Goal: Check status: Check status

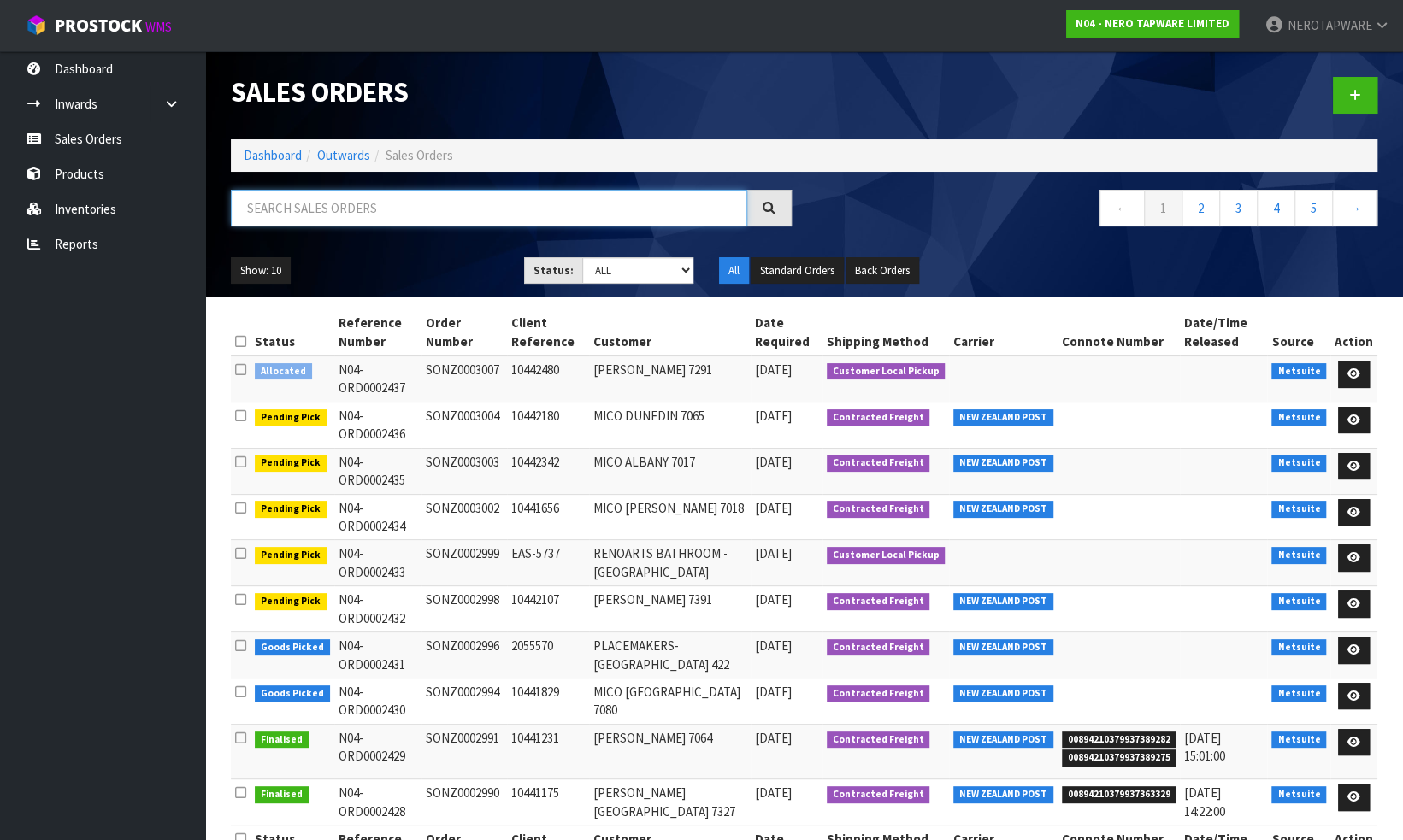
click at [330, 213] on input "text" at bounding box center [489, 208] width 517 height 36
paste input "SONZ0002884"
type input "SONZ0002884"
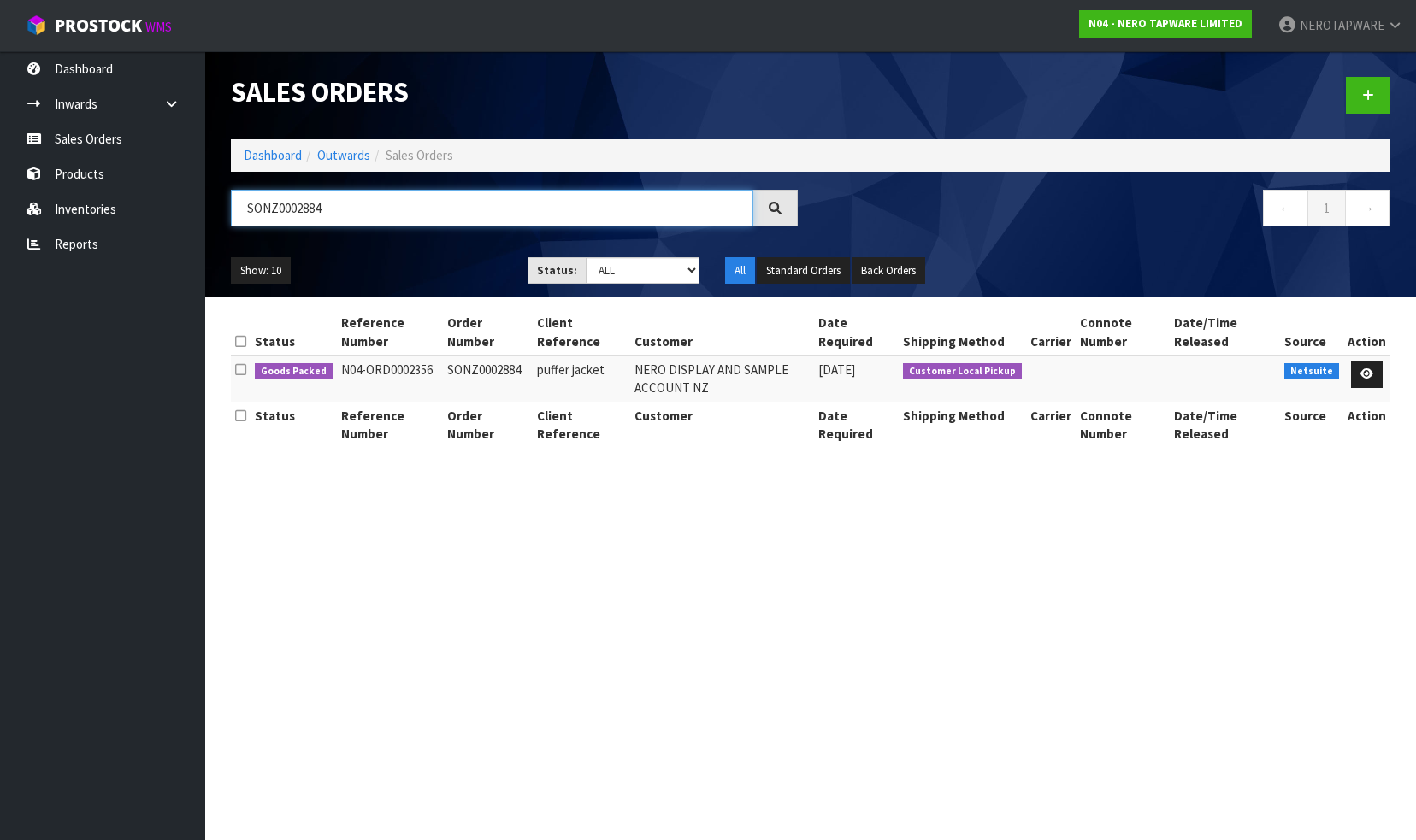
drag, startPoint x: 336, startPoint y: 205, endPoint x: 222, endPoint y: 208, distance: 114.0
click at [222, 208] on div "SONZ0002884" at bounding box center [514, 215] width 592 height 50
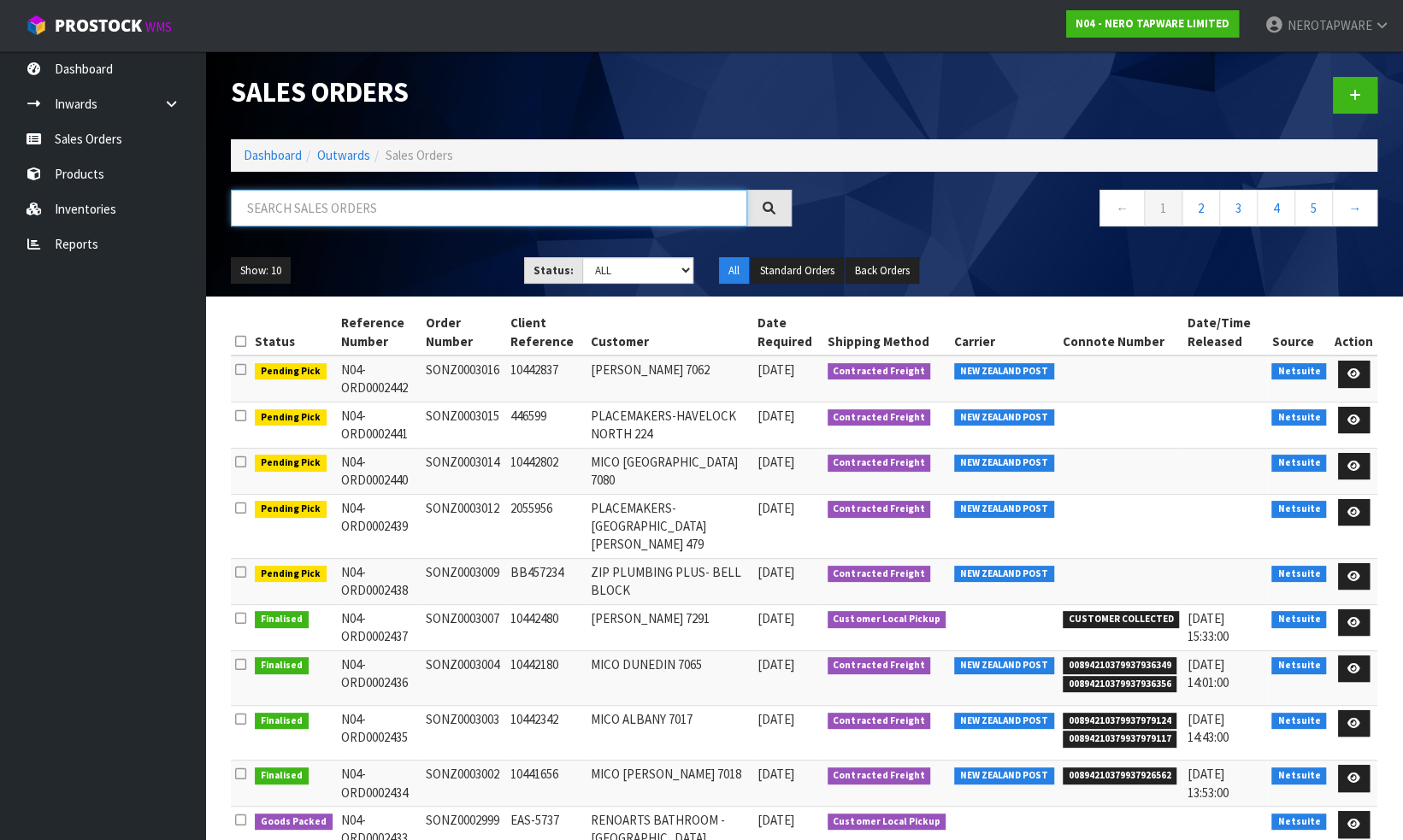
click at [513, 213] on input "text" at bounding box center [489, 208] width 517 height 36
paste input "NR271909MB"
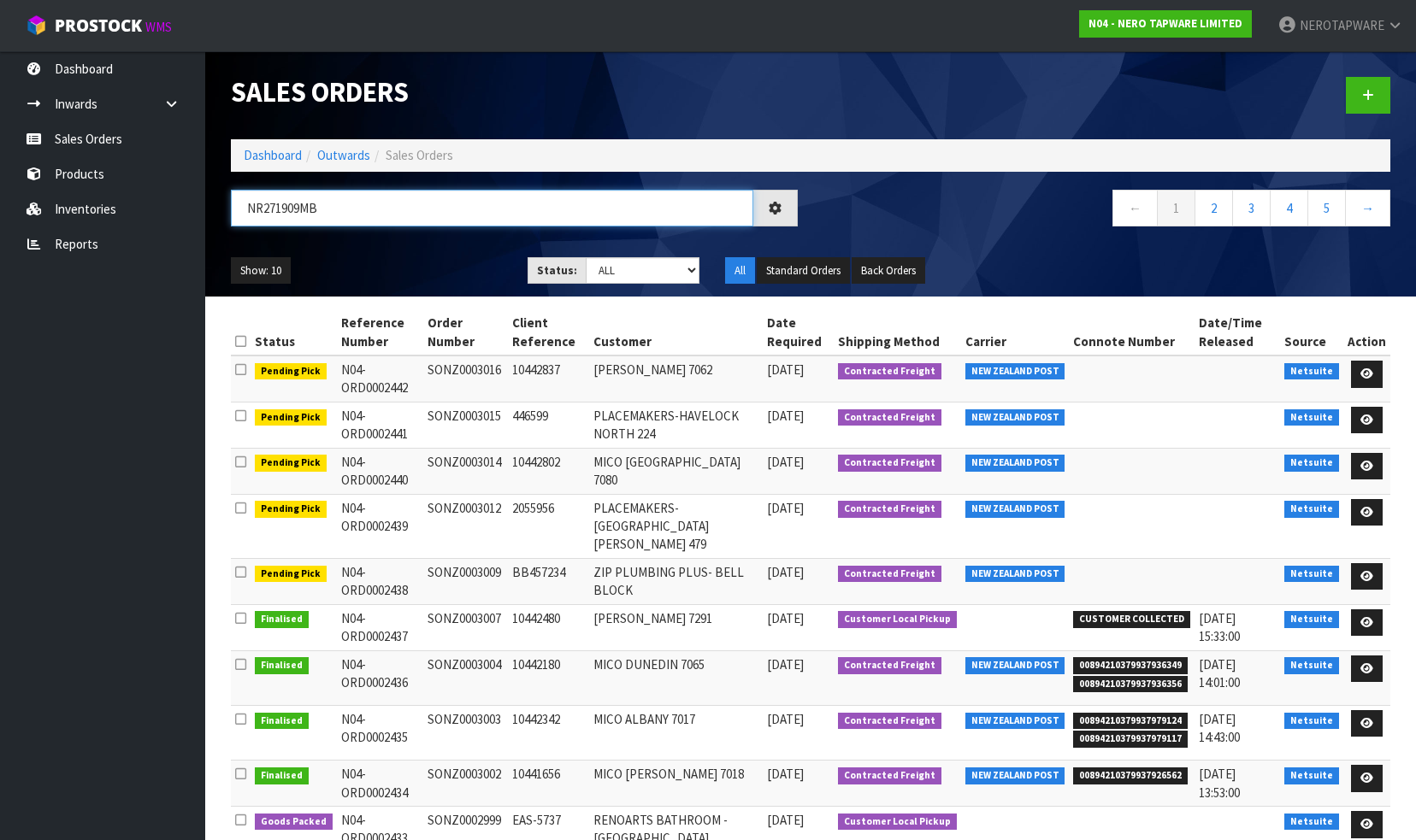
drag, startPoint x: 329, startPoint y: 208, endPoint x: 212, endPoint y: 200, distance: 117.3
click at [212, 200] on header "Sales Orders Dashboard Outwards Sales Orders NR271909MB ← 1 2 3 4 5 → Show: 10 …" at bounding box center [811, 174] width 1211 height 245
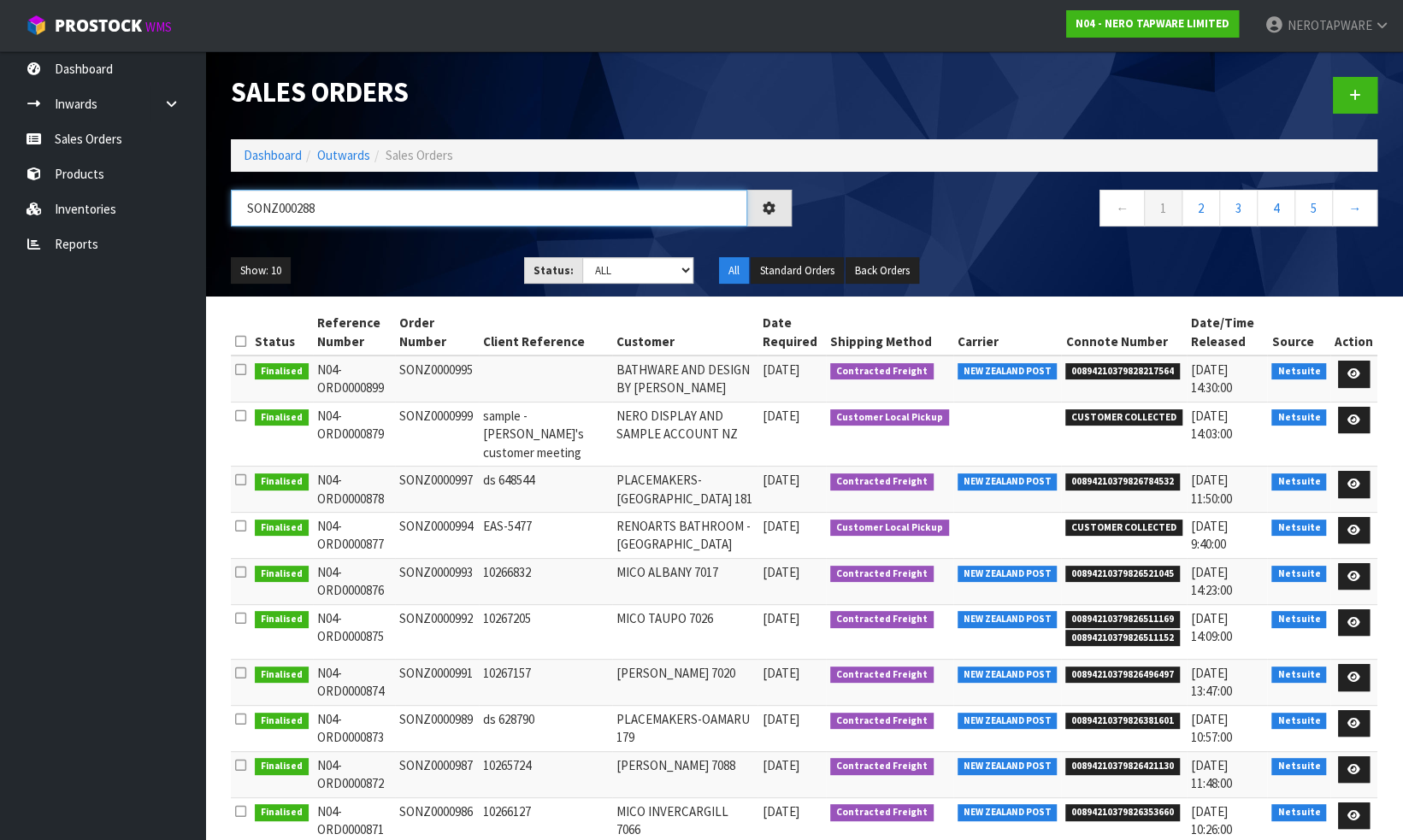
type input "SONZ0002884"
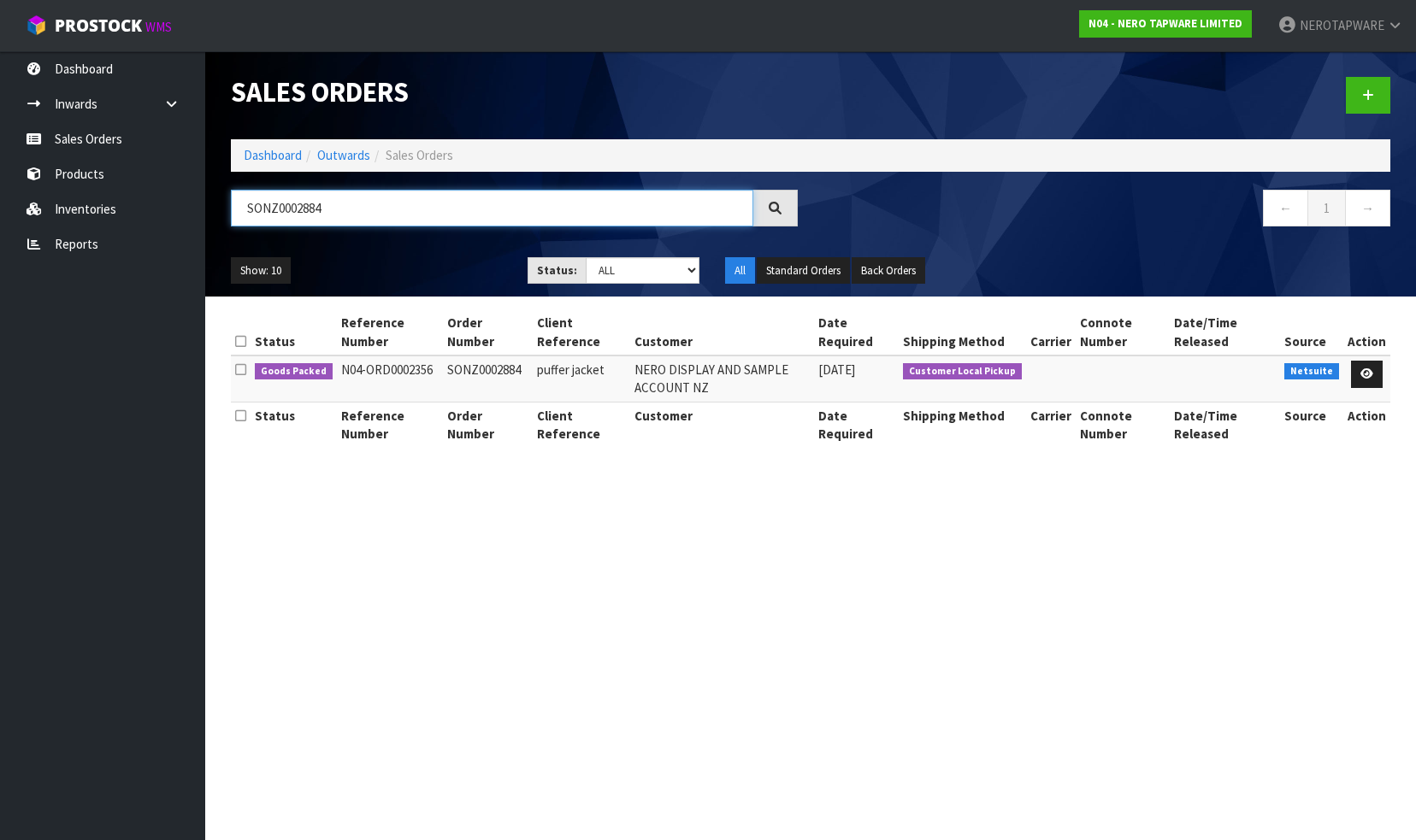
drag, startPoint x: 337, startPoint y: 208, endPoint x: 227, endPoint y: 198, distance: 110.5
click at [227, 198] on div "SONZ0002884" at bounding box center [514, 215] width 592 height 50
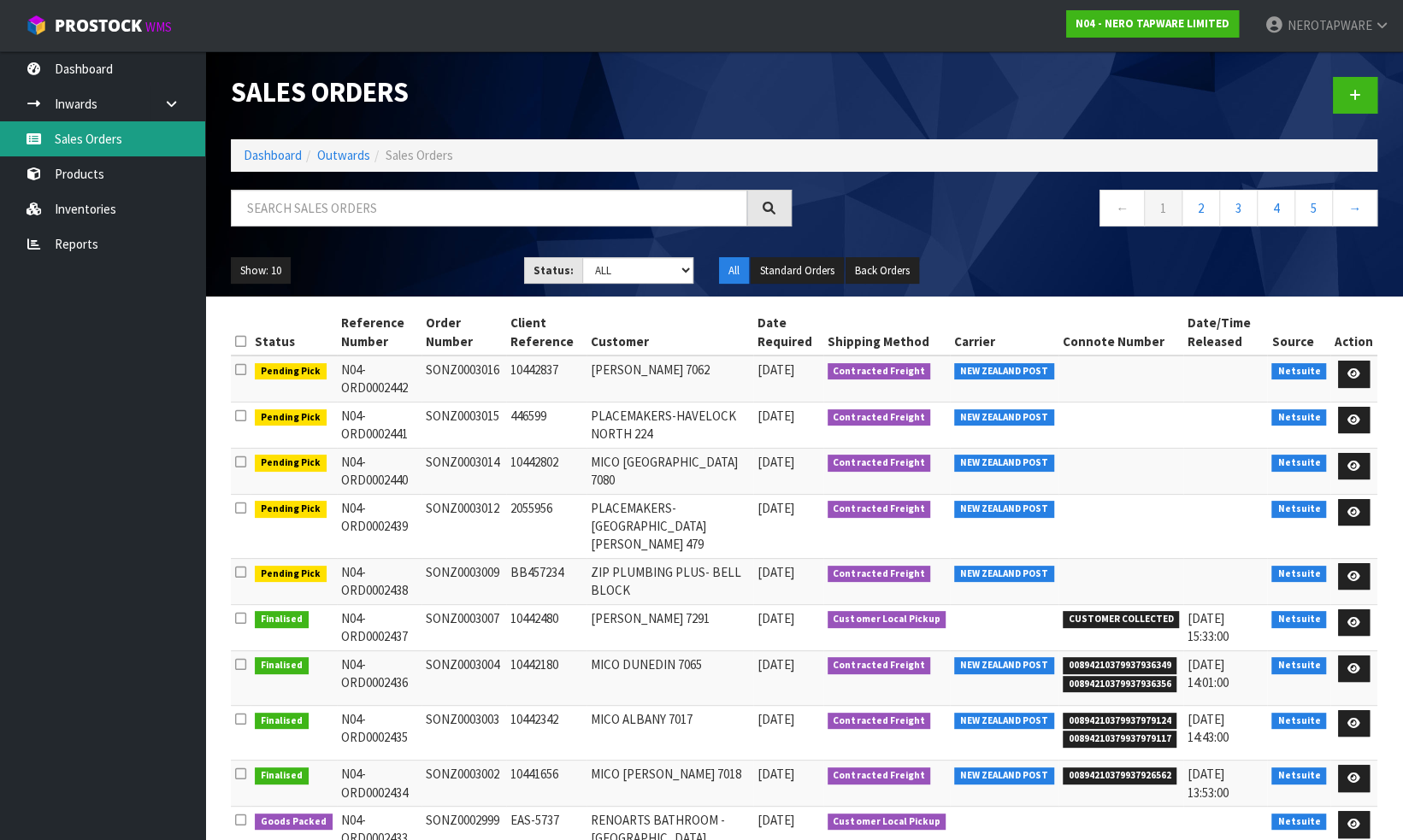
click at [107, 140] on link "Sales Orders" at bounding box center [102, 138] width 205 height 35
